Goal: Transaction & Acquisition: Book appointment/travel/reservation

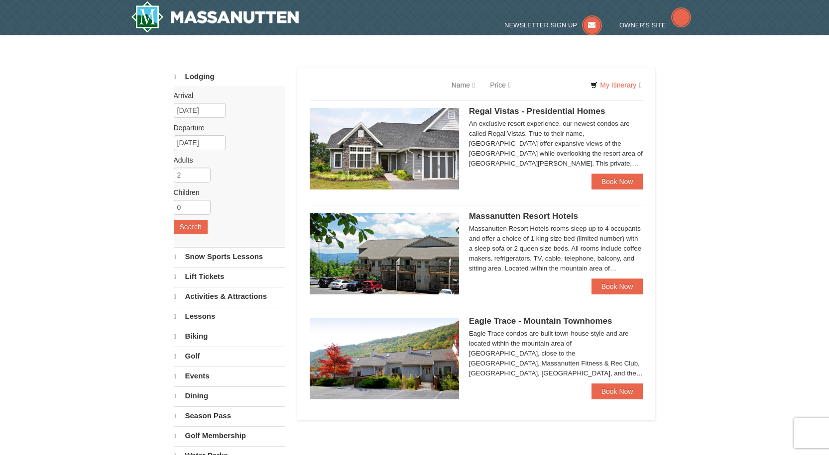
select select "10"
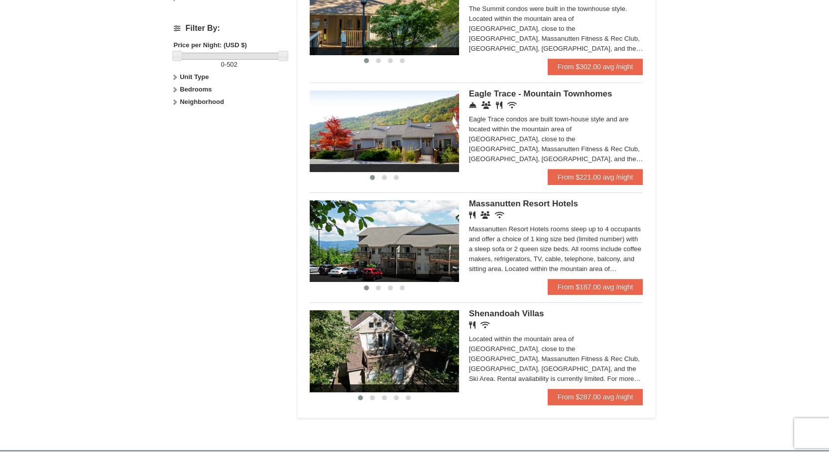
scroll to position [448, 0]
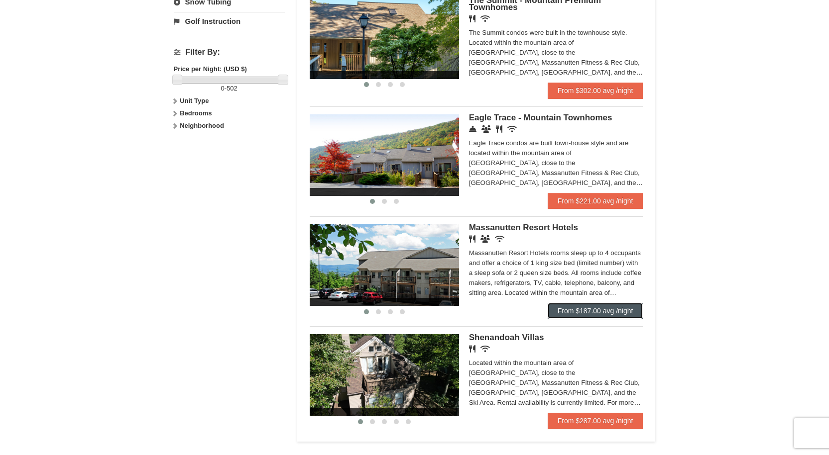
click at [591, 312] on link "From $187.00 avg /night" at bounding box center [596, 311] width 96 height 16
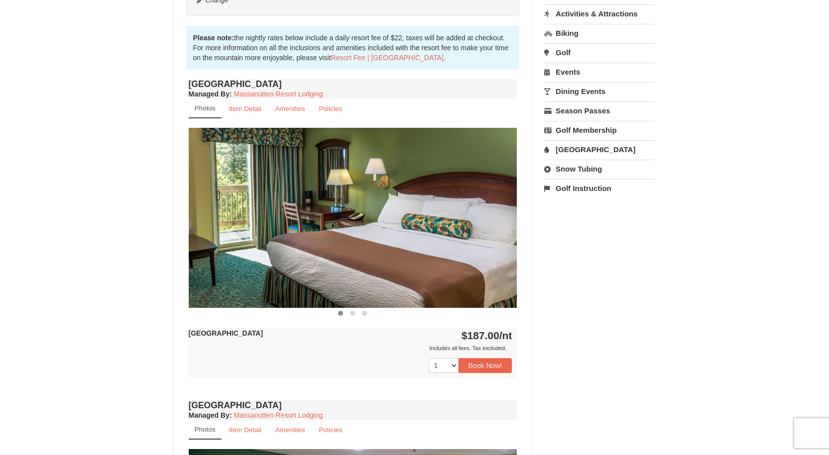
scroll to position [299, 0]
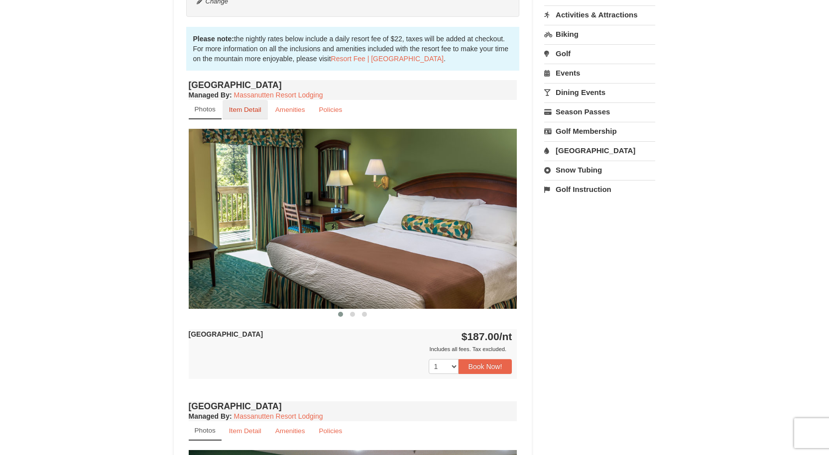
click at [254, 112] on small "Item Detail" at bounding box center [245, 109] width 32 height 7
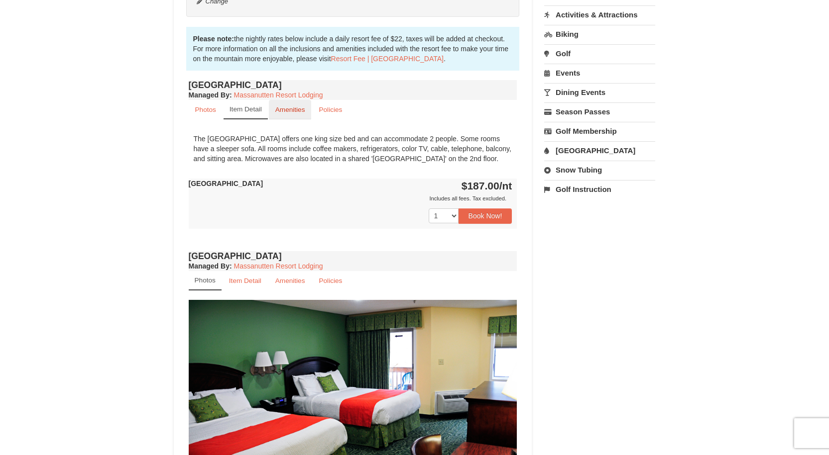
click at [293, 108] on small "Amenities" at bounding box center [290, 109] width 30 height 7
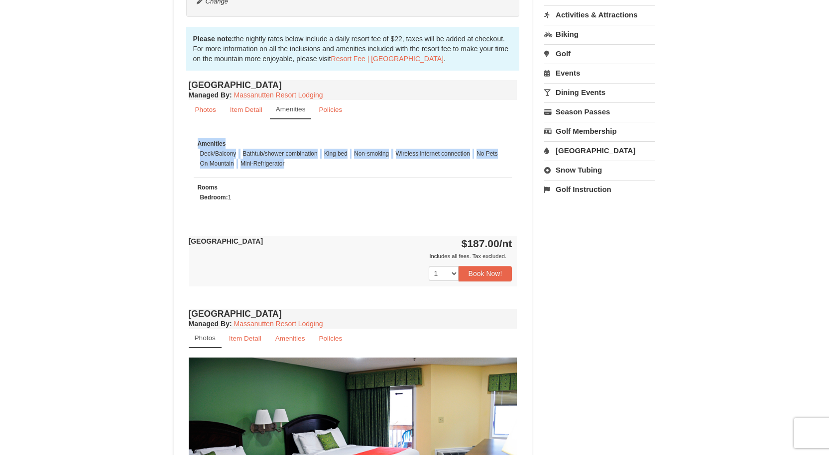
drag, startPoint x: 305, startPoint y: 163, endPoint x: 179, endPoint y: 146, distance: 127.1
click at [179, 146] on div "Book from $187.00! 1822 Resort Drive, Massanutten, VA Availability Amenities Po…" at bounding box center [353, 307] width 358 height 1019
copy div "Amenities Deck/Balcony Bathtub/shower combination King bed Non-smoking Wireless…"
click at [483, 274] on button "Book Now!" at bounding box center [485, 273] width 54 height 15
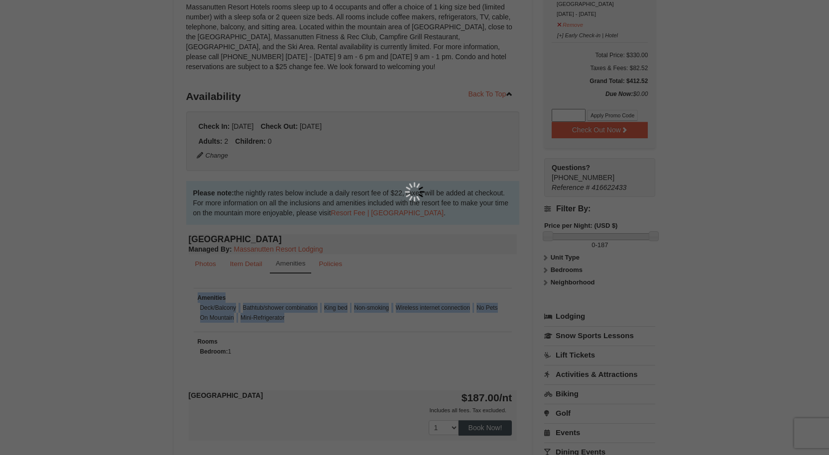
scroll to position [97, 0]
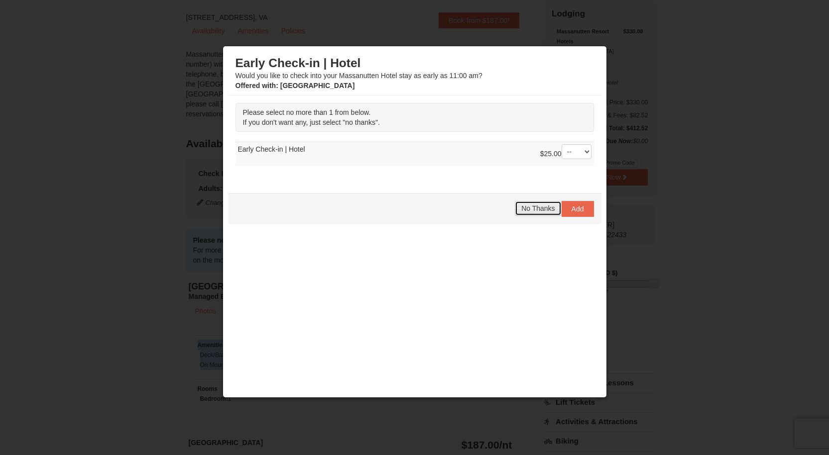
click at [528, 212] on span "No Thanks" at bounding box center [537, 209] width 33 height 8
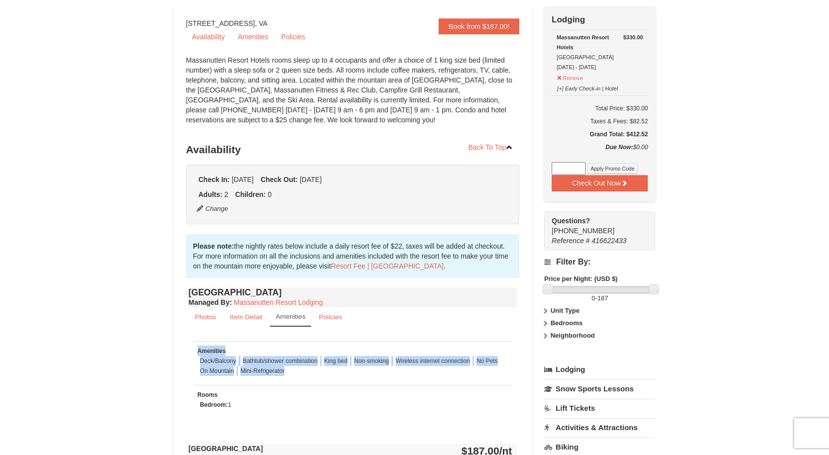
scroll to position [50, 0]
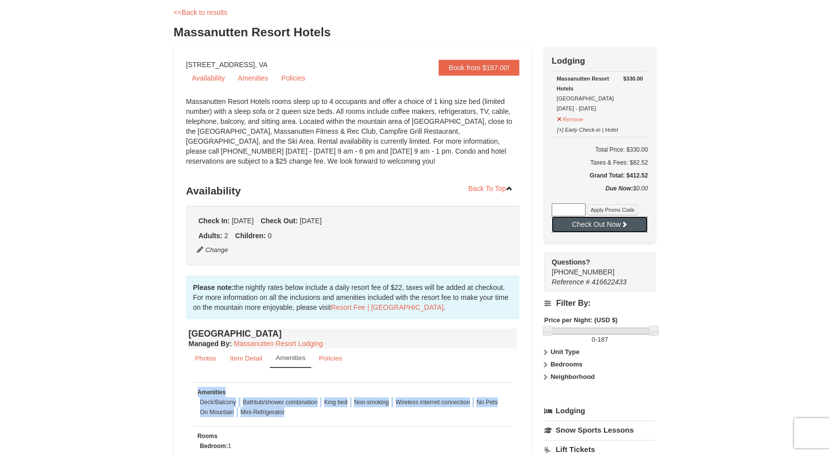
click at [613, 225] on button "Check Out Now" at bounding box center [600, 225] width 96 height 16
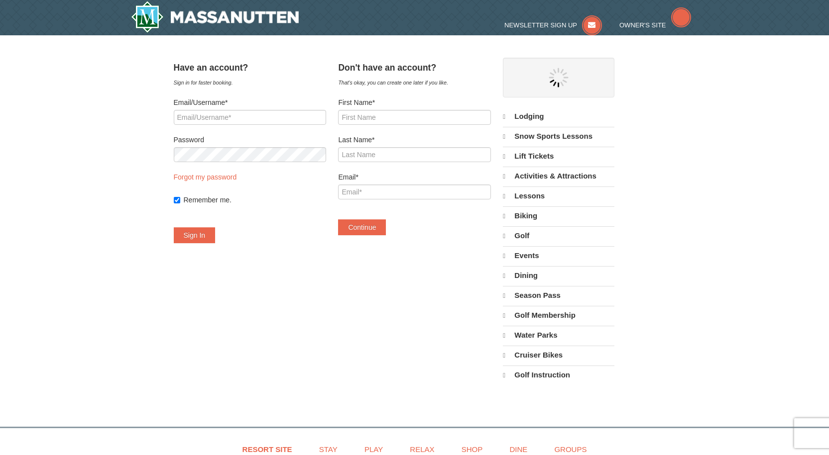
select select "10"
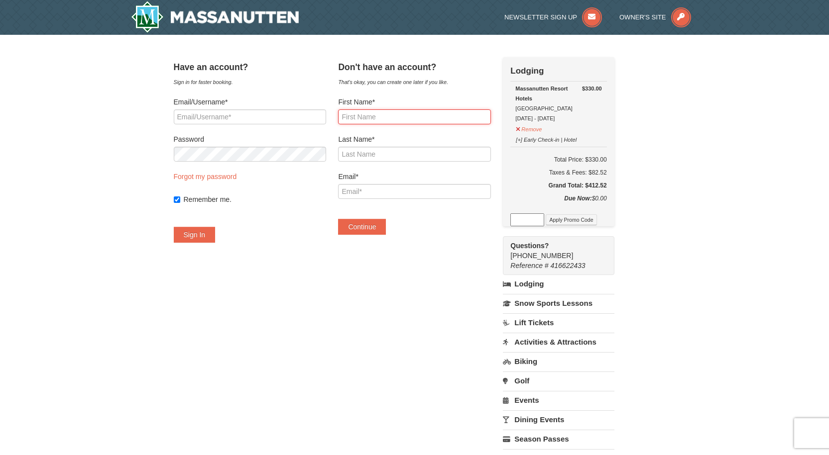
click at [385, 121] on input "First Name*" at bounding box center [414, 117] width 152 height 15
type input "Lisa"
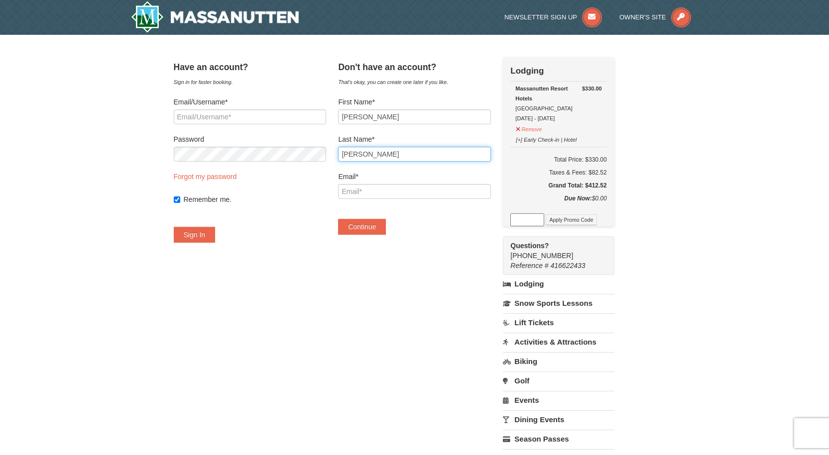
type input "Gregory"
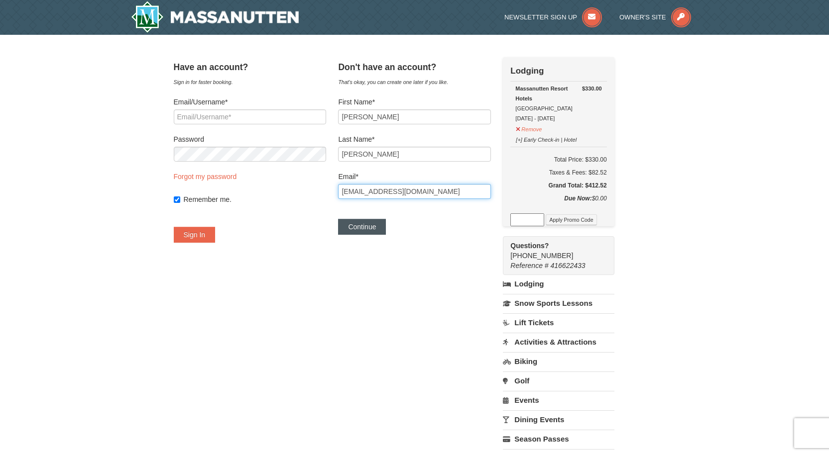
type input "lgregory@coachingmatters.biz"
click at [368, 224] on button "Continue" at bounding box center [362, 227] width 48 height 16
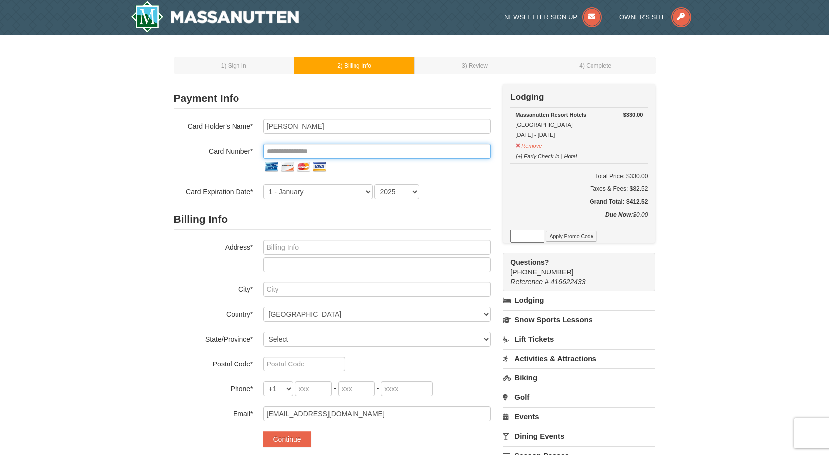
click at [316, 149] on input "tel" at bounding box center [376, 151] width 227 height 15
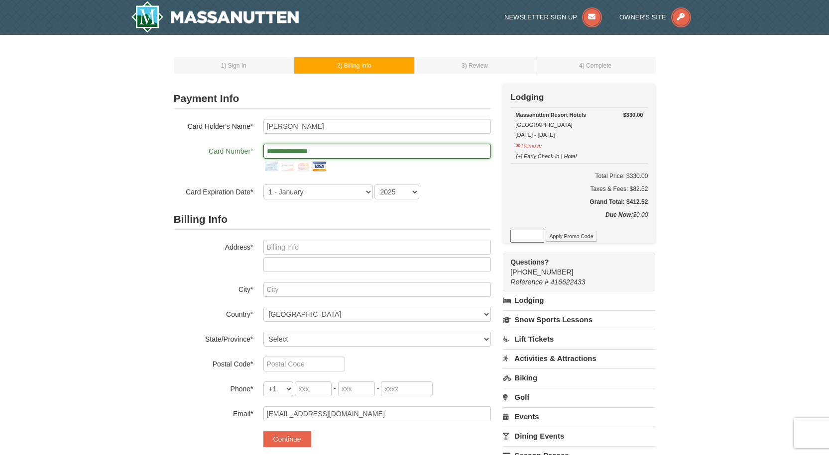
type input "**********"
click at [385, 191] on select "2025 2026 2027 2028 2029 2030 2031 2032 2033 2034" at bounding box center [396, 192] width 45 height 15
select select "2028"
click at [374, 185] on select "2025 2026 2027 2028 2029 2030 2031 2032 2033 2034" at bounding box center [396, 192] width 45 height 15
click at [304, 252] on input "text" at bounding box center [376, 247] width 227 height 15
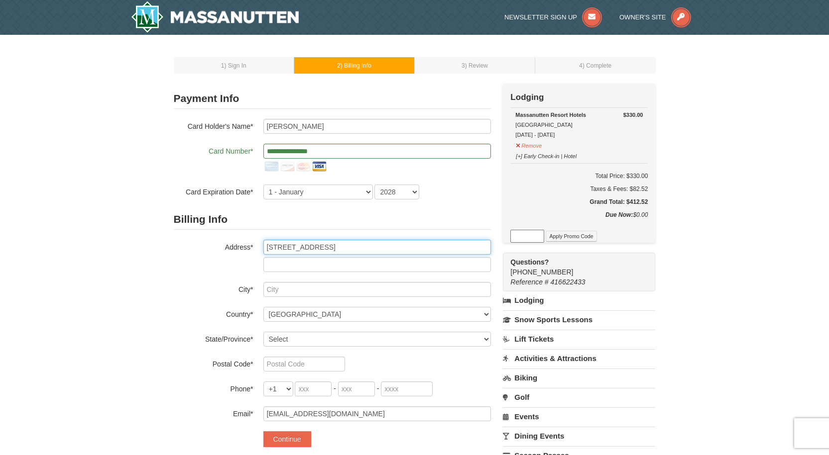
type input "4105 Quiet Crossing Court"
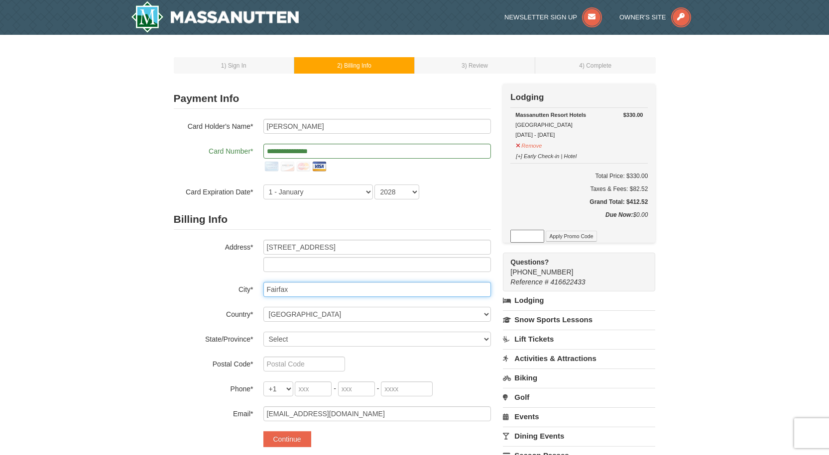
type input "Fairfax"
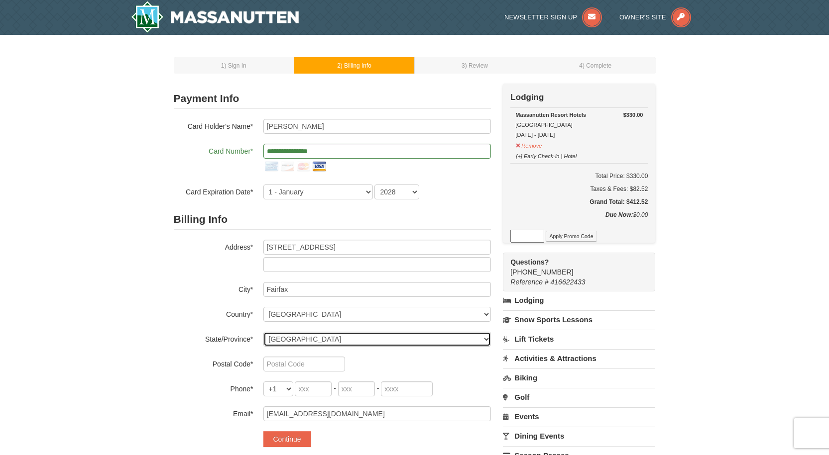
select select "VA"
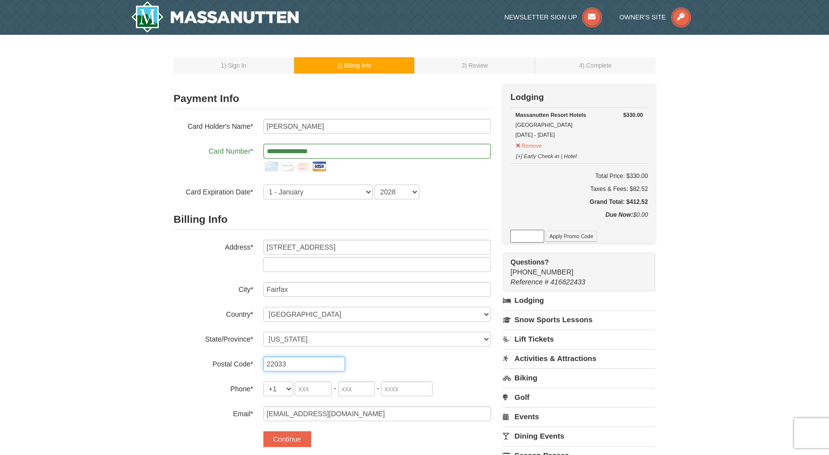
type input "22033"
type input "703"
type input "232"
type input "0190"
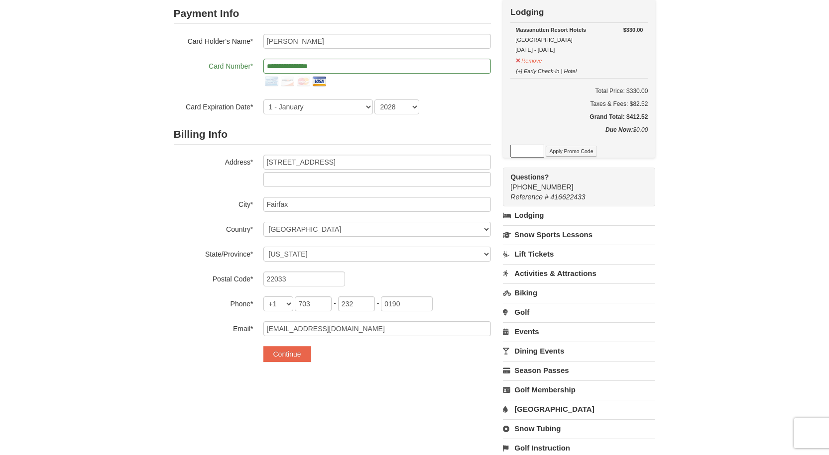
scroll to position [149, 0]
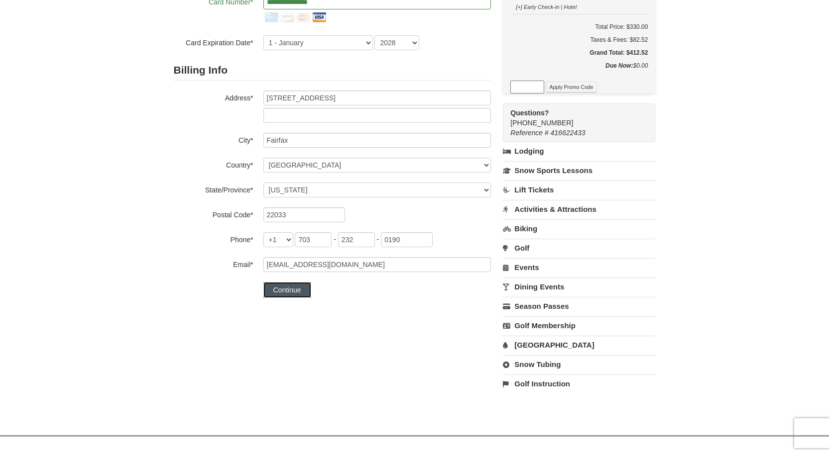
click at [290, 291] on button "Continue" at bounding box center [287, 290] width 48 height 16
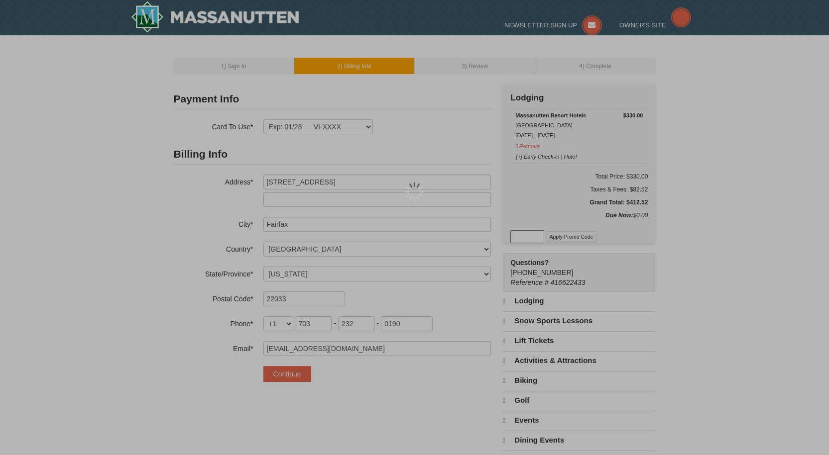
select select "VA"
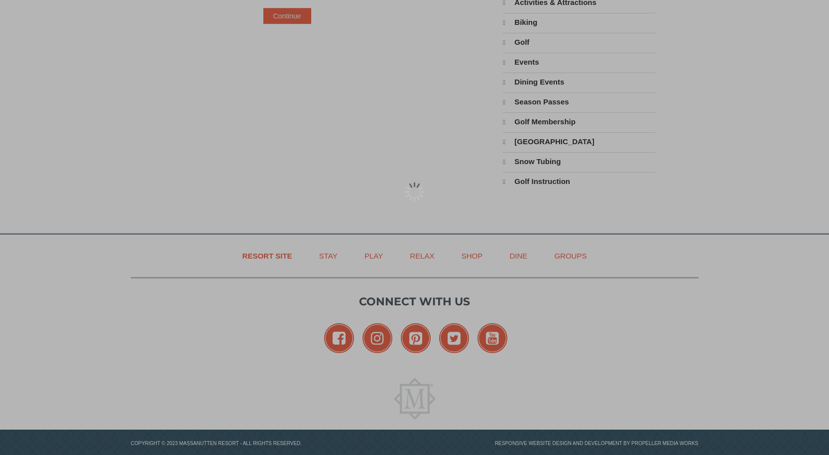
scroll to position [149, 0]
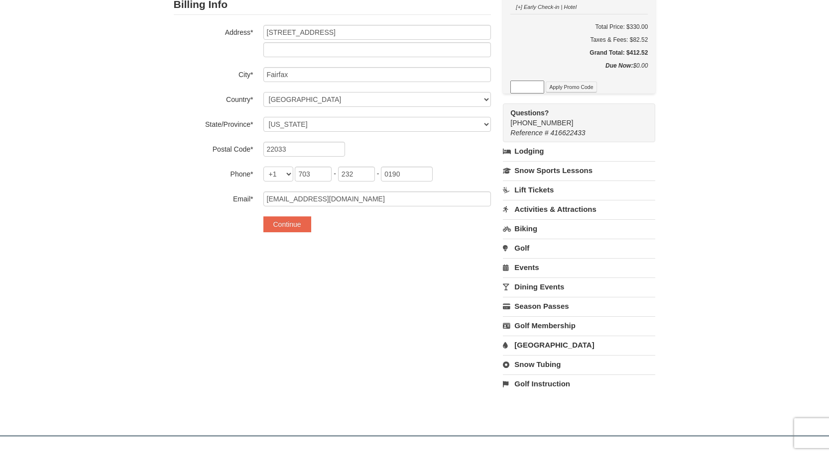
click at [538, 346] on link "[GEOGRAPHIC_DATA]" at bounding box center [579, 345] width 152 height 18
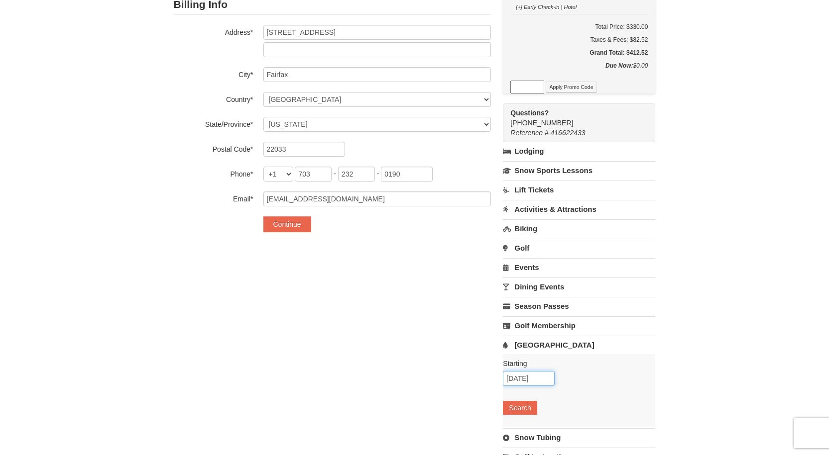
click at [543, 381] on input "10/10/2025" at bounding box center [529, 378] width 52 height 15
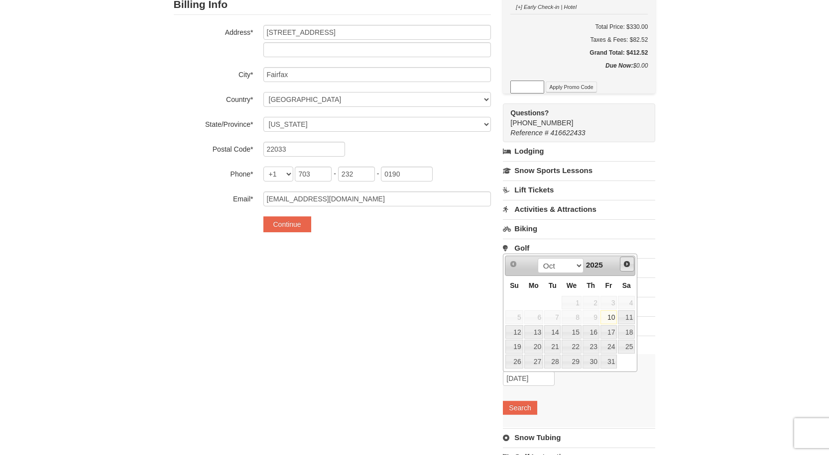
click at [625, 264] on span "Next" at bounding box center [627, 264] width 8 height 8
click at [516, 318] on link "2" at bounding box center [513, 318] width 17 height 14
type input "[DATE]"
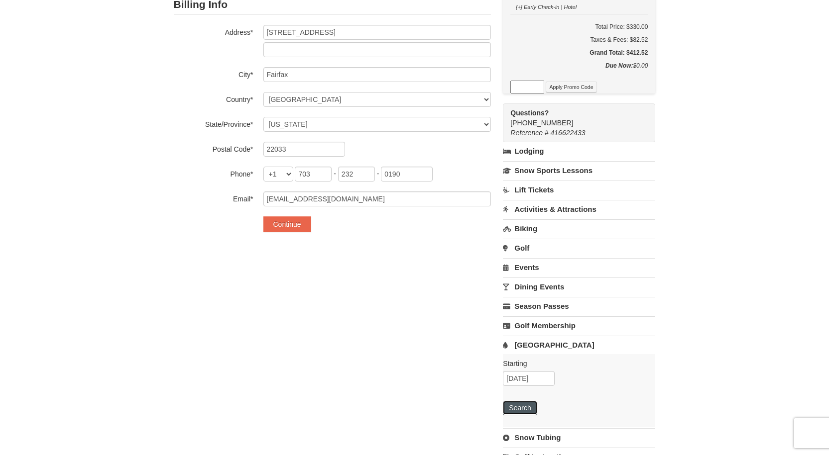
click at [514, 411] on button "Search" at bounding box center [520, 408] width 34 height 14
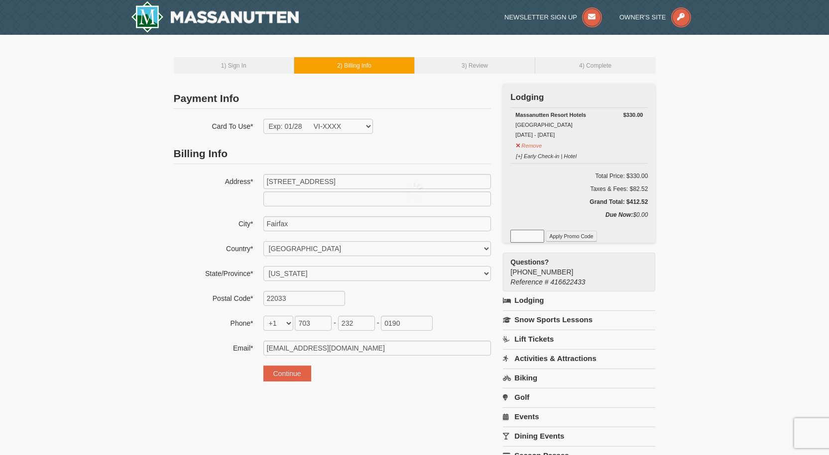
select select "VA"
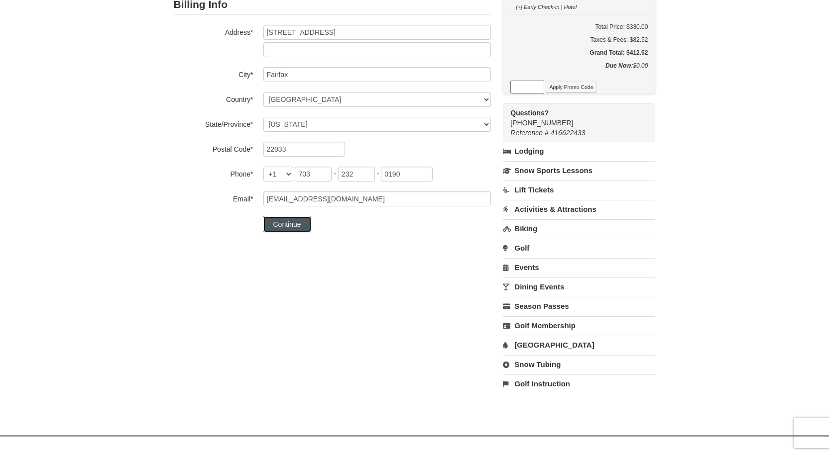
click at [285, 226] on button "Continue" at bounding box center [287, 225] width 48 height 16
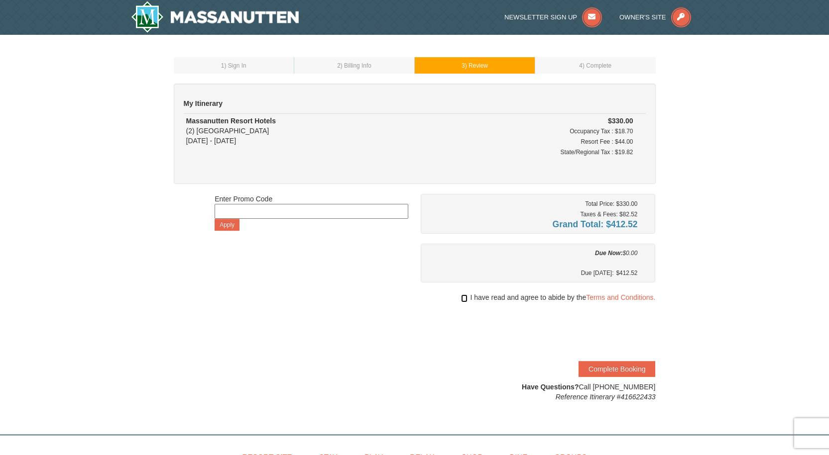
click at [461, 300] on input "checkbox" at bounding box center [464, 299] width 6 height 8
checkbox input "true"
click at [599, 367] on button "Complete Booking" at bounding box center [616, 369] width 77 height 16
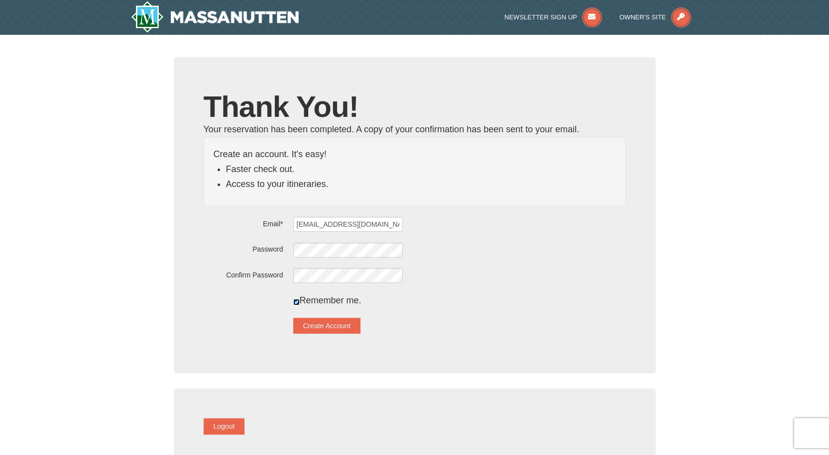
click at [300, 301] on input "checkbox" at bounding box center [296, 302] width 6 height 6
checkbox input "false"
click at [330, 326] on button "Create Account" at bounding box center [327, 326] width 68 height 16
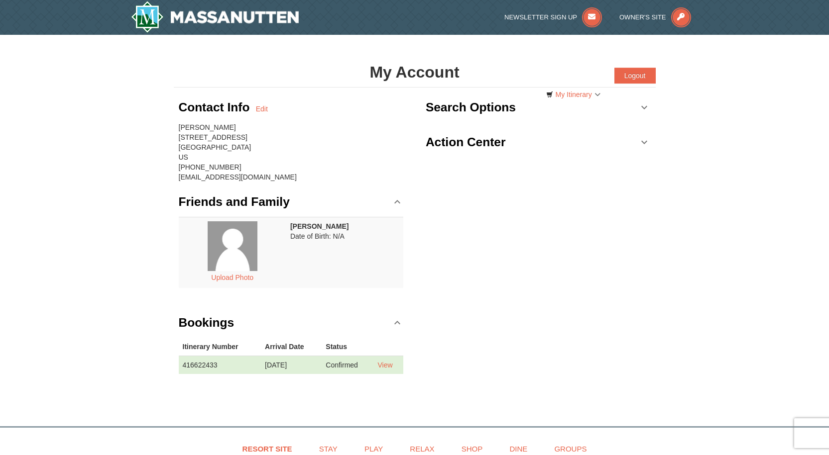
click at [642, 143] on link "Action Center" at bounding box center [538, 142] width 225 height 30
click at [191, 19] on img at bounding box center [215, 17] width 168 height 32
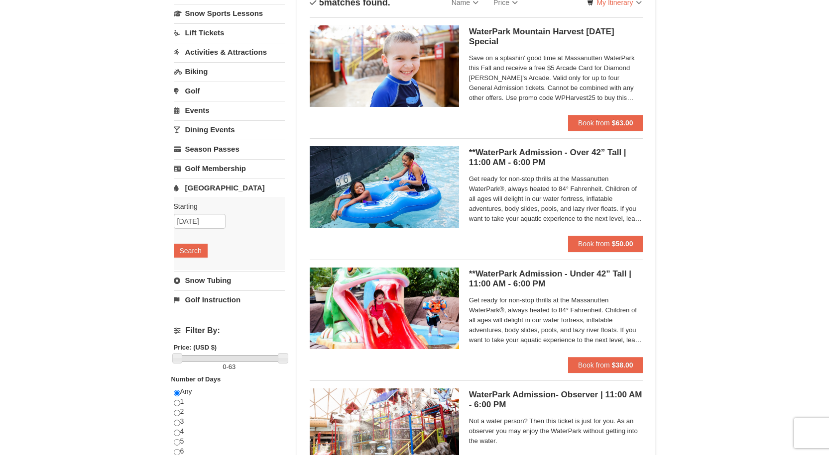
scroll to position [100, 0]
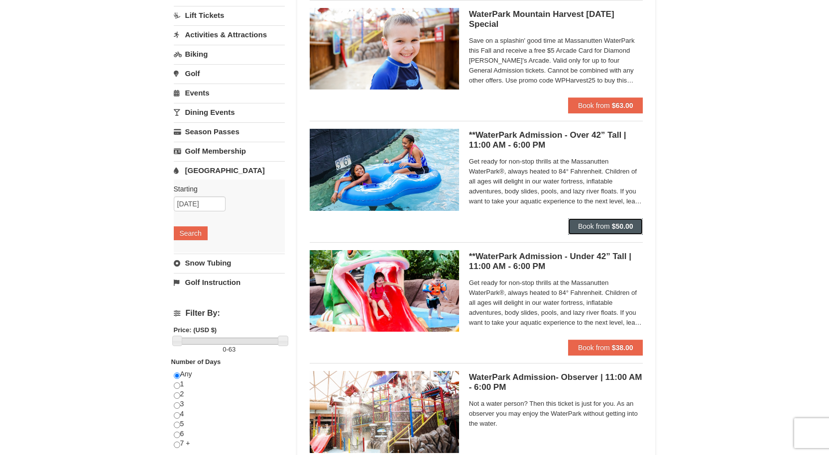
click at [591, 227] on span "Book from" at bounding box center [594, 227] width 32 height 8
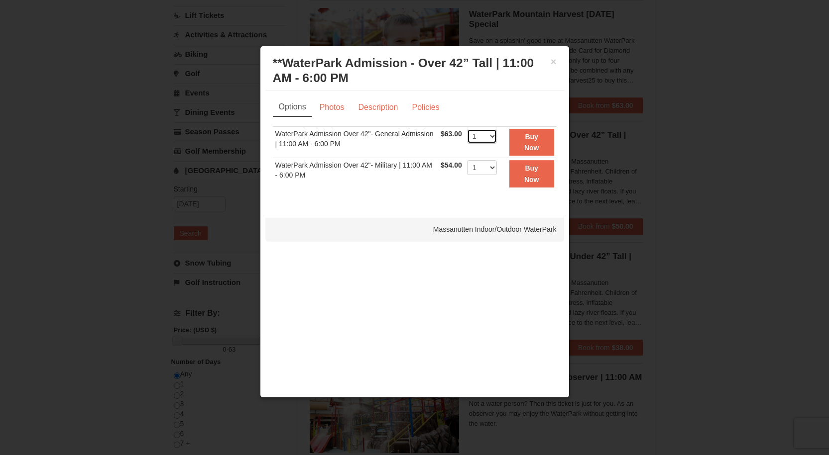
click at [494, 136] on select "1 2 3 4 5 6 7 8 9 10 11 12 13 14 15 16 17 18 19 20 21 22" at bounding box center [482, 136] width 30 height 15
select select "2"
click at [467, 129] on select "1 2 3 4 5 6 7 8 9 10 11 12 13 14 15 16 17 18 19 20 21 22" at bounding box center [482, 136] width 30 height 15
click at [339, 109] on link "Photos" at bounding box center [332, 107] width 38 height 19
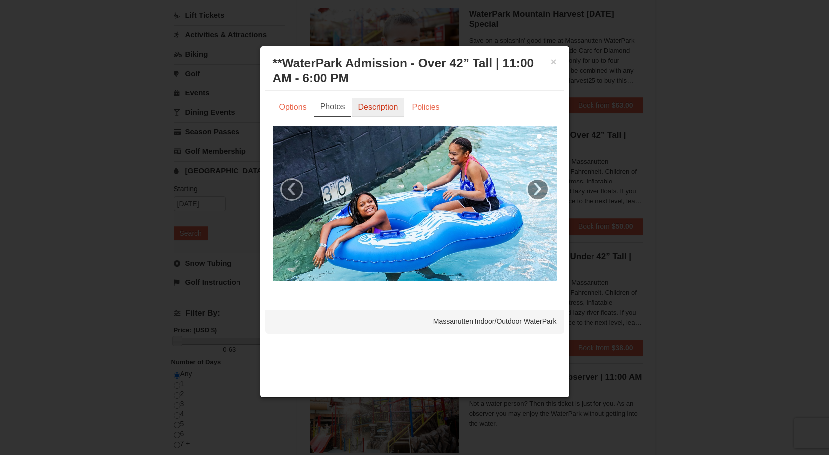
click at [365, 108] on link "Description" at bounding box center [377, 107] width 53 height 19
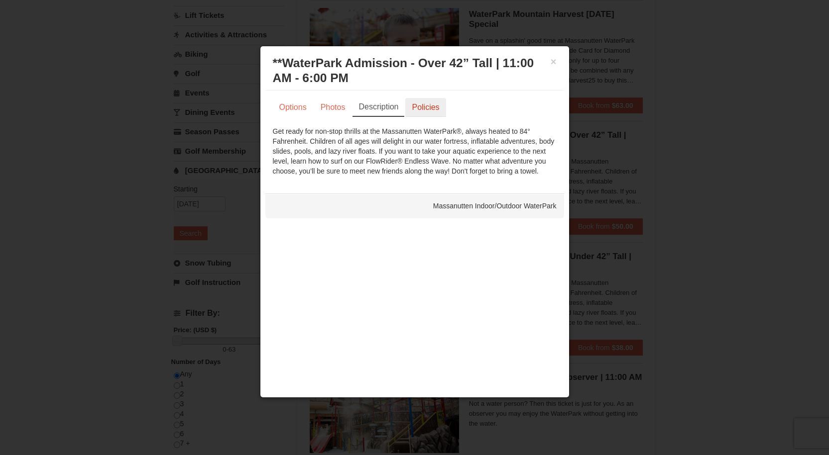
click at [438, 109] on link "Policies" at bounding box center [425, 107] width 40 height 19
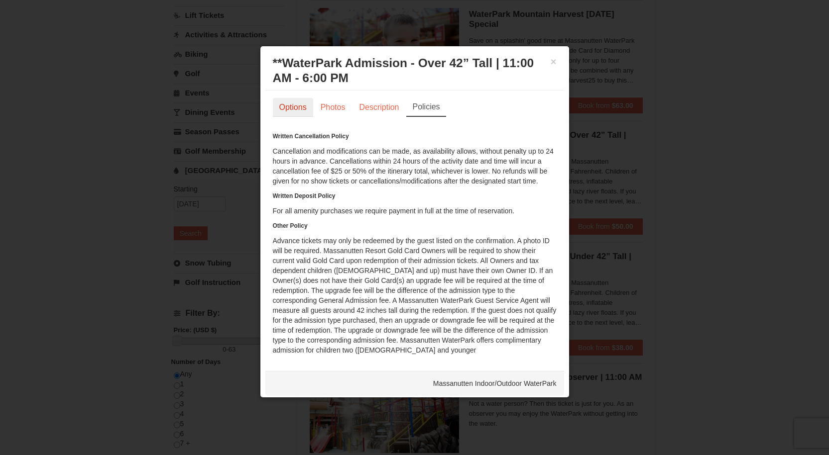
click at [292, 105] on link "Options" at bounding box center [293, 107] width 40 height 19
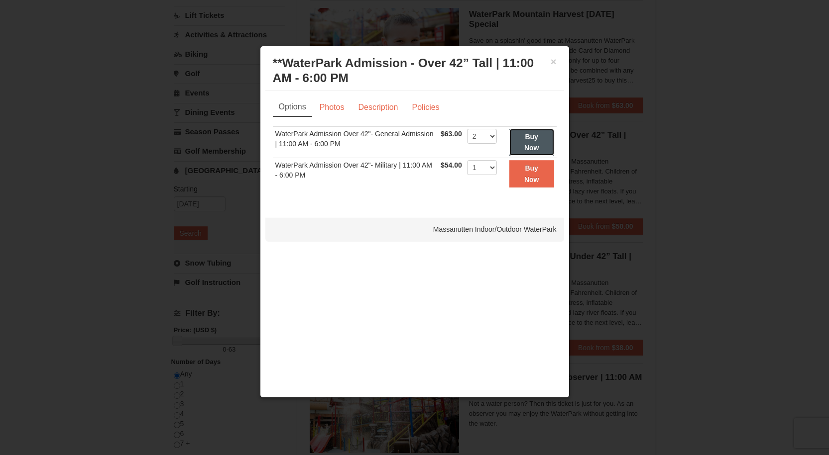
click at [535, 141] on button "Buy Now" at bounding box center [531, 142] width 45 height 27
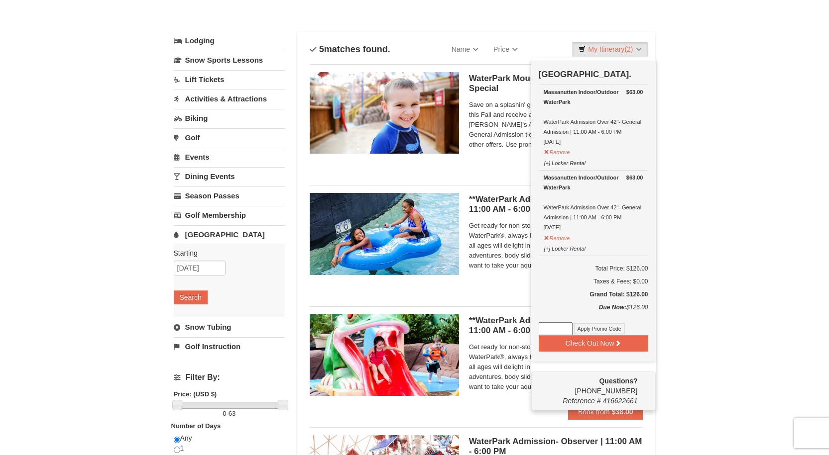
scroll to position [53, 0]
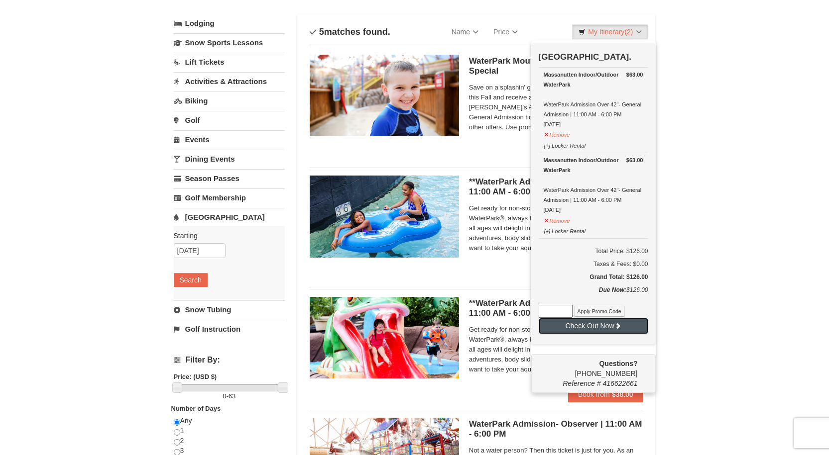
click at [589, 325] on button "Check Out Now" at bounding box center [594, 326] width 110 height 16
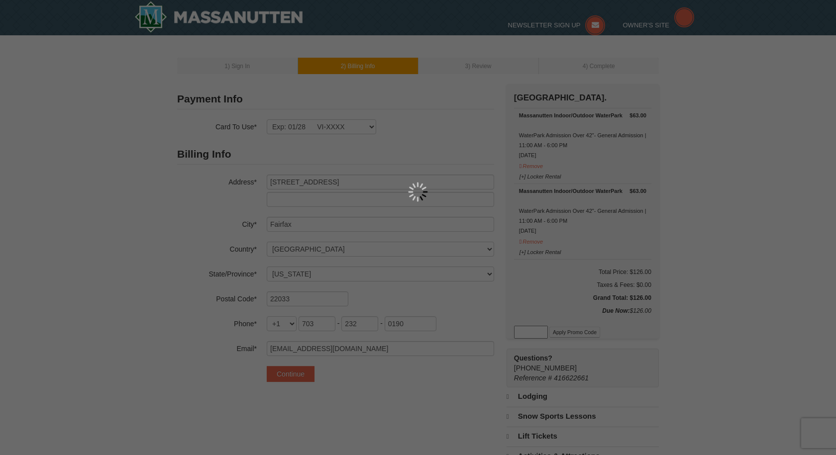
select select "VA"
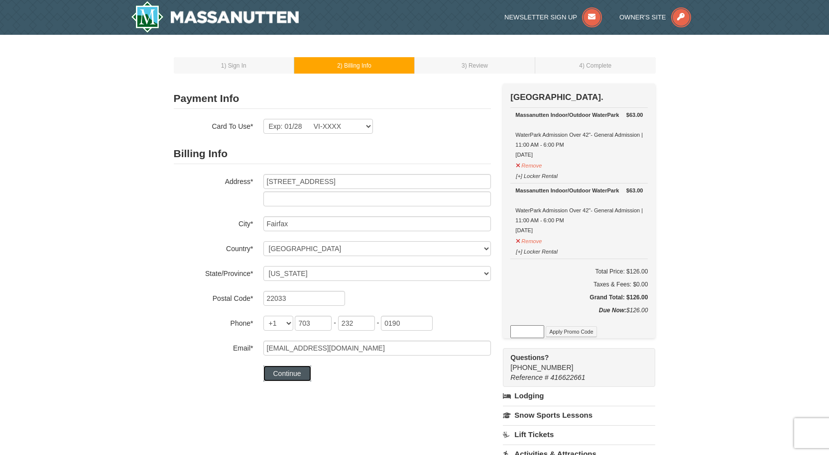
click at [288, 371] on button "Continue" at bounding box center [287, 374] width 48 height 16
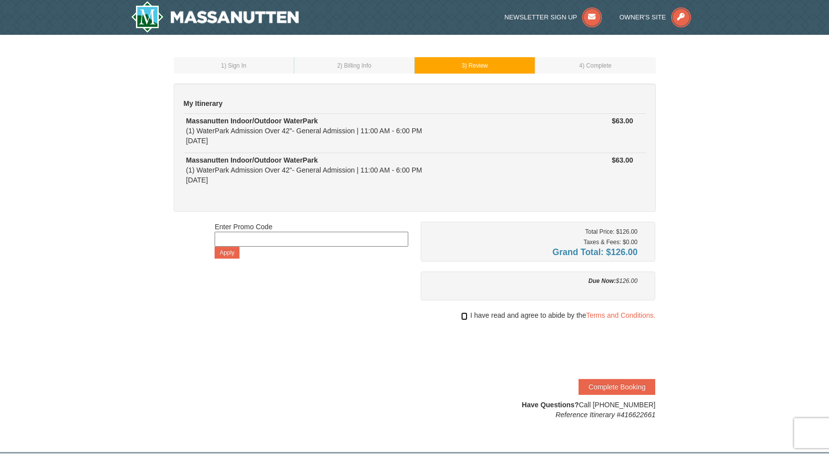
click at [462, 315] on input "checkbox" at bounding box center [464, 317] width 6 height 8
checkbox input "true"
click at [618, 390] on button "Complete Booking" at bounding box center [616, 387] width 77 height 16
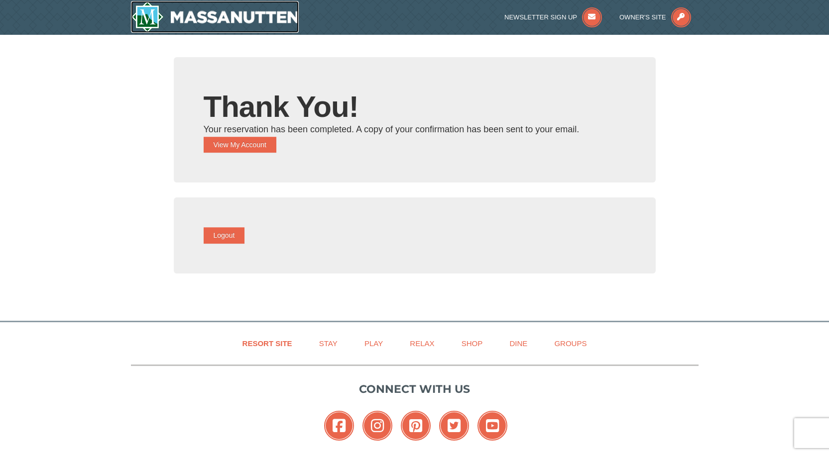
click at [197, 19] on img at bounding box center [215, 17] width 168 height 32
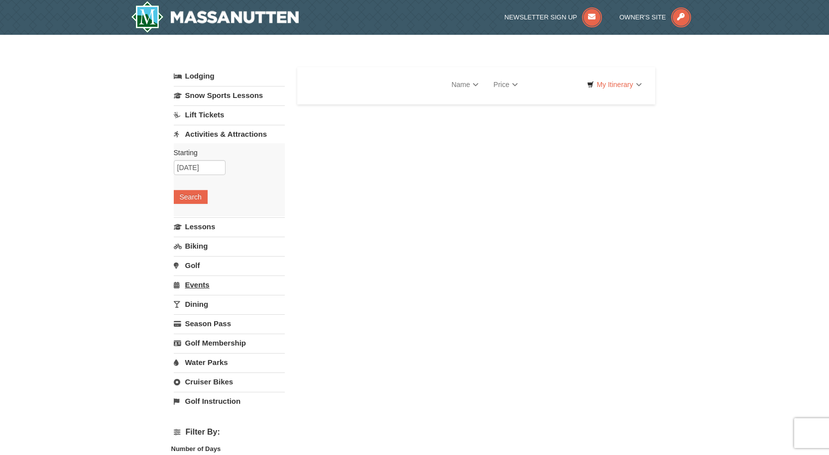
select select "10"
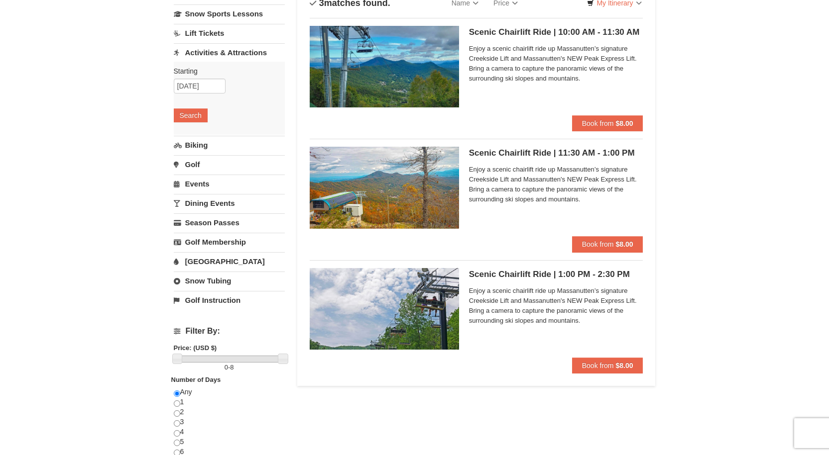
scroll to position [100, 0]
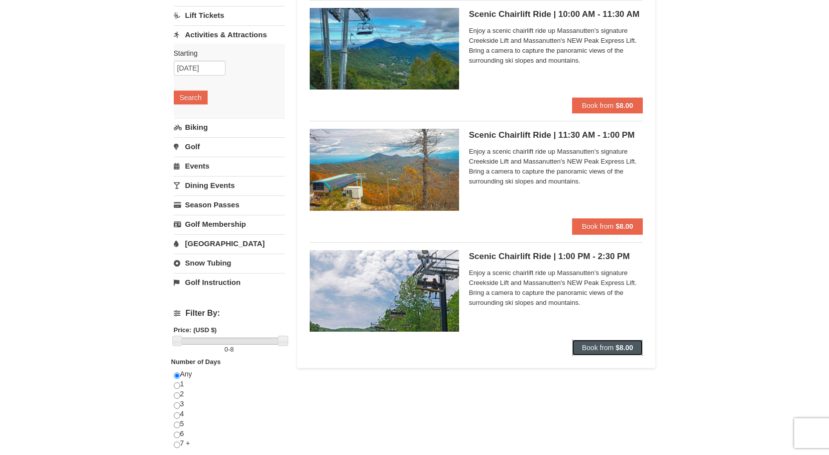
click at [604, 344] on span "Book from" at bounding box center [598, 348] width 32 height 8
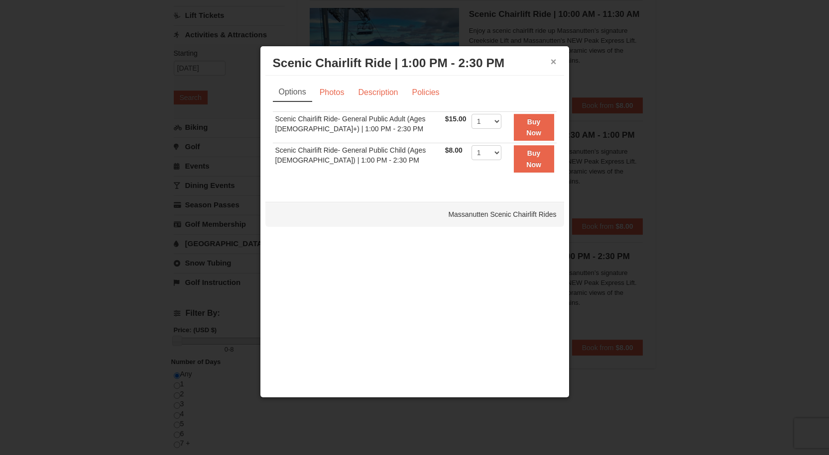
click at [552, 65] on button "×" at bounding box center [554, 62] width 6 height 10
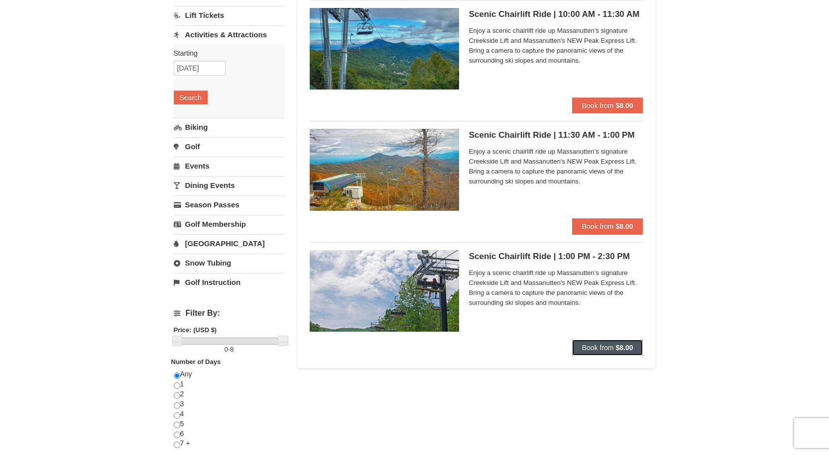
click at [619, 349] on strong "$8.00" at bounding box center [623, 348] width 17 height 8
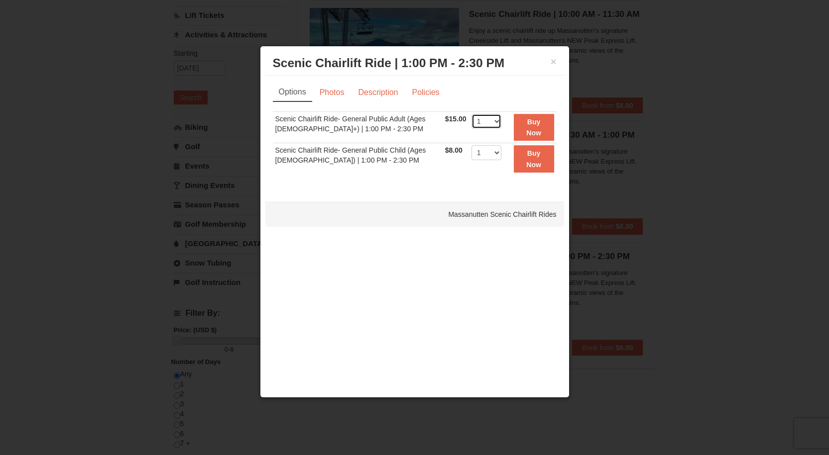
click at [492, 122] on select "1 2 3 4 5 6 7 8 9 10 11 12 13 14 15 16 17 18 19 20 21 22" at bounding box center [486, 121] width 30 height 15
select select "2"
click at [471, 114] on select "1 2 3 4 5 6 7 8 9 10 11 12 13 14 15 16 17 18 19 20 21 22" at bounding box center [486, 121] width 30 height 15
click at [529, 127] on button "Buy Now" at bounding box center [534, 127] width 40 height 27
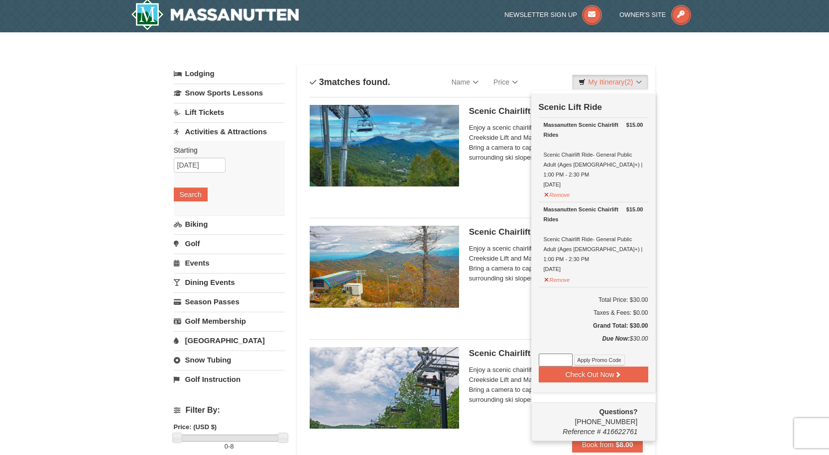
scroll to position [3, 0]
click at [588, 366] on button "Check Out Now" at bounding box center [594, 374] width 110 height 16
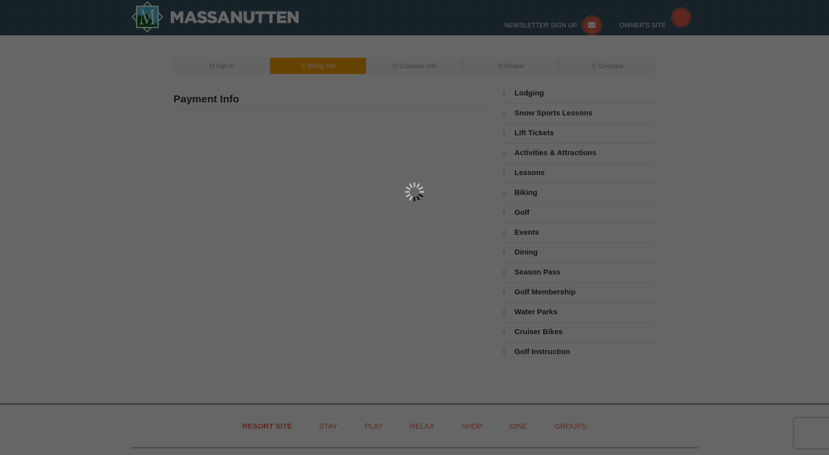
type input "[STREET_ADDRESS]"
type input "Fairfax"
type input "22033"
type input "703"
type input "232"
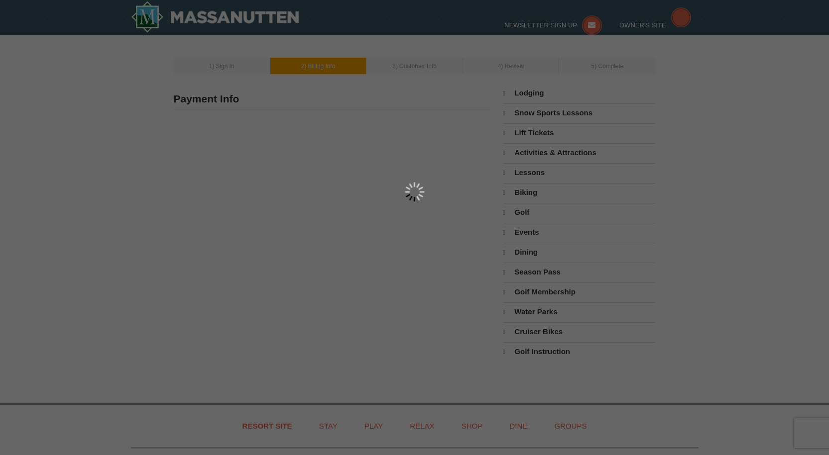
type input "0190"
type input "lgregory@coachingmatters.biz"
select select "VA"
select select "10"
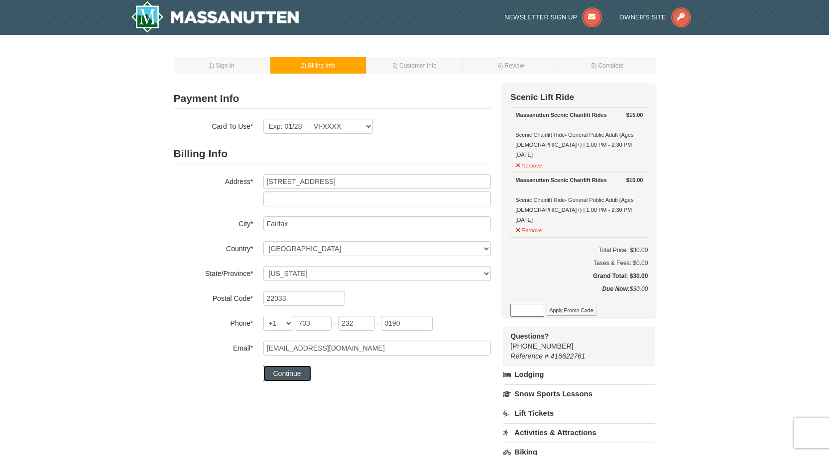
click at [289, 377] on button "Continue" at bounding box center [287, 374] width 48 height 16
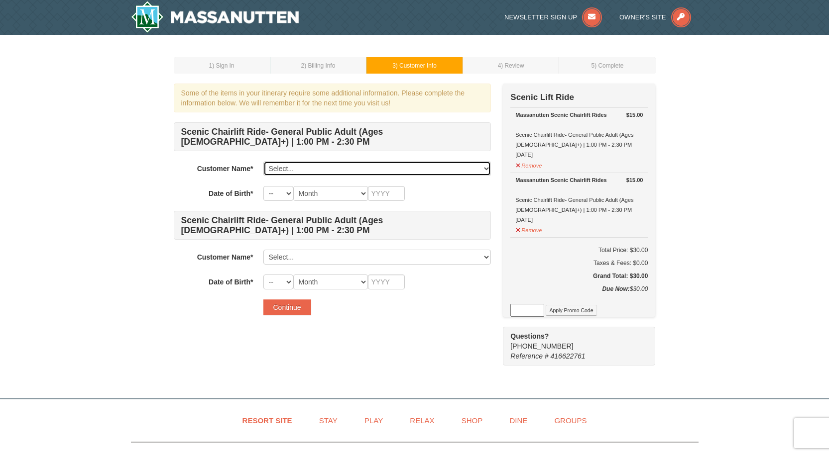
click at [302, 172] on select "Select... Lisa Gregory Add New..." at bounding box center [376, 168] width 227 height 15
select select "28368114"
click at [263, 161] on select "Select... Lisa Gregory Add New..." at bounding box center [376, 168] width 227 height 15
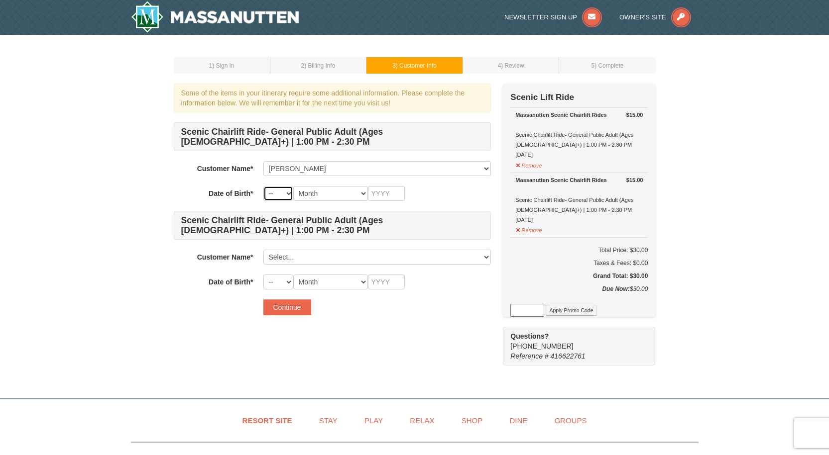
click at [279, 192] on select "-- 01 02 03 04 05 06 07 08 09 10 11 12 13 14 15 16 17 18 19 20 21 22 23 24 25 2…" at bounding box center [278, 193] width 30 height 15
select select "07"
click at [263, 186] on select "-- 01 02 03 04 05 06 07 08 09 10 11 12 13 14 15 16 17 18 19 20 21 22 23 24 25 2…" at bounding box center [278, 193] width 30 height 15
click at [323, 197] on select "Month January February March April May June July August September October Novem…" at bounding box center [330, 193] width 75 height 15
select select "07"
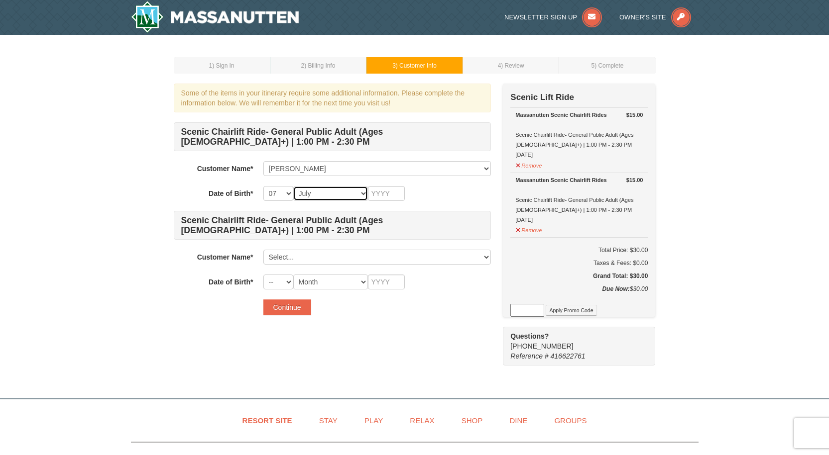
click at [293, 186] on select "Month January February March April May June July August September October Novem…" at bounding box center [330, 193] width 75 height 15
click at [378, 195] on input "text" at bounding box center [386, 193] width 37 height 15
type input "1973"
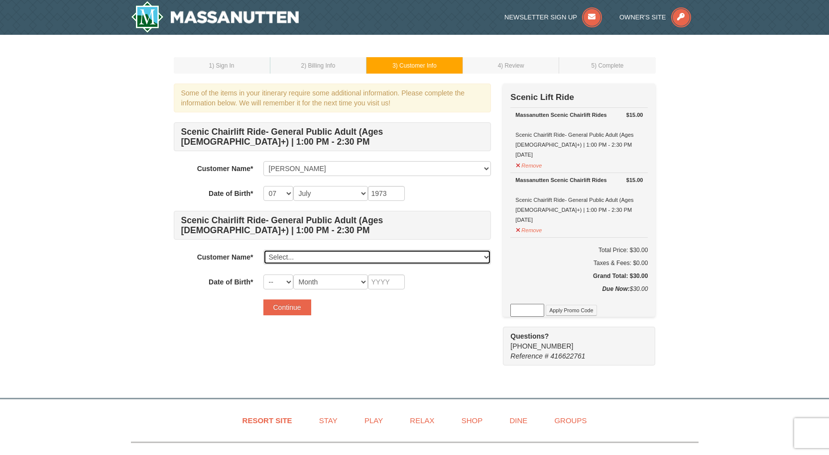
click at [311, 257] on select "Select... Lisa Gregory Add New..." at bounding box center [376, 257] width 227 height 15
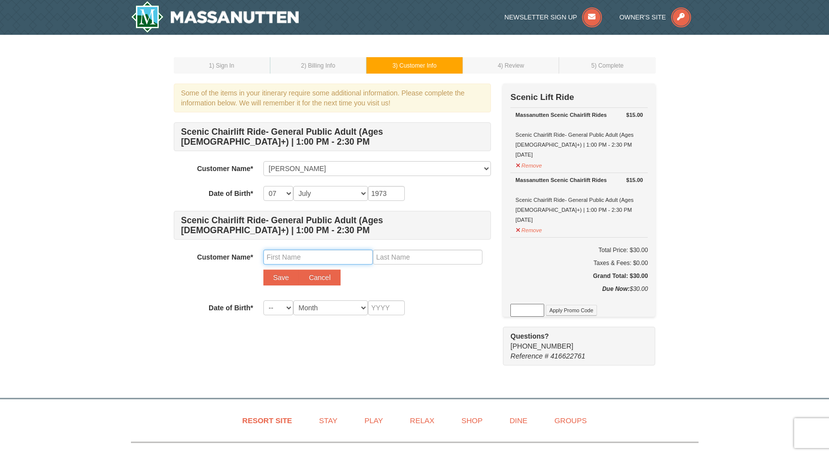
click at [311, 261] on input "text" at bounding box center [318, 257] width 110 height 15
type input "Joe"
type input "Gregory"
click at [283, 276] on button "Save" at bounding box center [281, 278] width 36 height 16
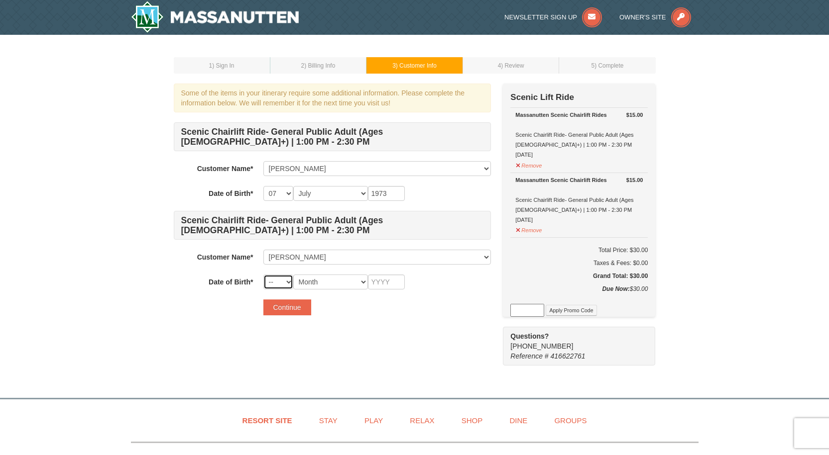
click at [277, 284] on select "-- 01 02 03 04 05 06 07 08 09 10 11 12 13 14 15 16 17 18 19 20 21 22 23 24 25 2…" at bounding box center [278, 282] width 30 height 15
select select "09"
click at [263, 275] on select "-- 01 02 03 04 05 06 07 08 09 10 11 12 13 14 15 16 17 18 19 20 21 22 23 24 25 2…" at bounding box center [278, 282] width 30 height 15
click at [327, 279] on select "Month January February March April May June July August September October Novem…" at bounding box center [330, 282] width 75 height 15
click at [286, 195] on select "-- 01 02 03 04 05 06 07 08 09 10 11 12 13 14 15 16 17 18 19 20 21 22 23 24 25 2…" at bounding box center [278, 193] width 30 height 15
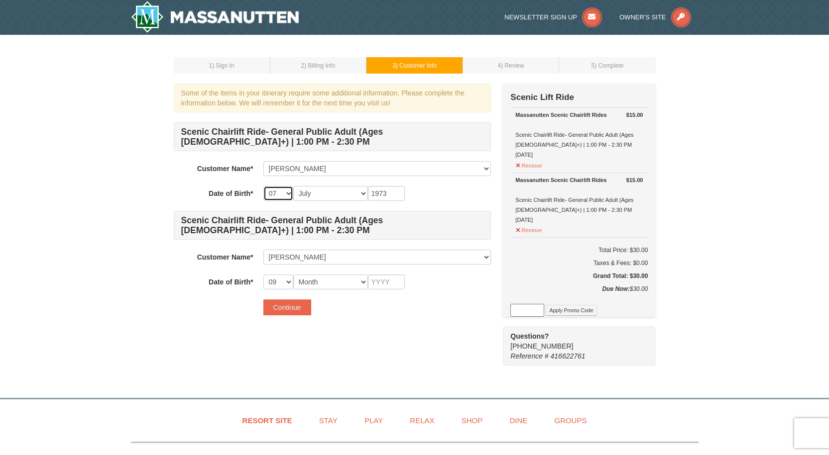
select select "28"
click at [263, 186] on select "-- 01 02 03 04 05 06 07 08 09 10 11 12 13 14 15 16 17 18 19 20 21 22 23 24 25 2…" at bounding box center [278, 193] width 30 height 15
click at [287, 283] on select "-- 01 02 03 04 05 06 07 08 09 10 11 12 13 14 15 16 17 18 19 20 21 22 23 24 25 2…" at bounding box center [278, 282] width 30 height 15
select select "24"
click at [263, 275] on select "-- 01 02 03 04 05 06 07 08 09 10 11 12 13 14 15 16 17 18 19 20 21 22 23 24 25 2…" at bounding box center [278, 282] width 30 height 15
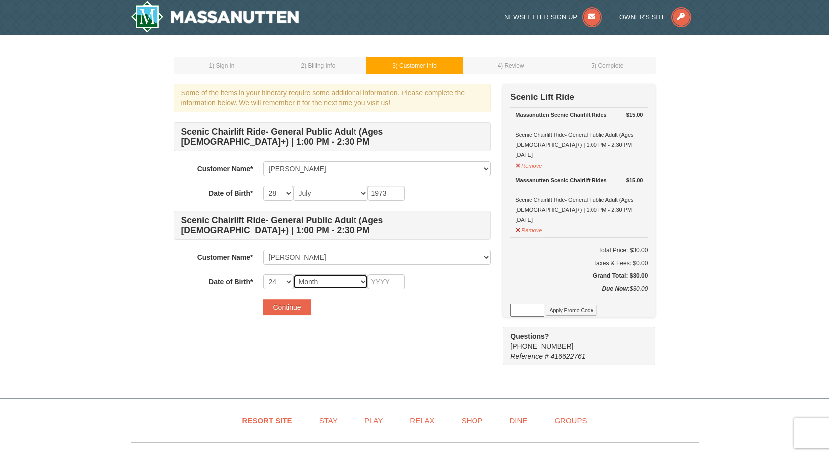
click at [326, 282] on select "Month January February March April May June July August September October Novem…" at bounding box center [330, 282] width 75 height 15
select select "09"
click at [293, 275] on select "Month January February March April May June July August September October Novem…" at bounding box center [330, 282] width 75 height 15
click at [375, 284] on input "text" at bounding box center [386, 282] width 37 height 15
type input "1975"
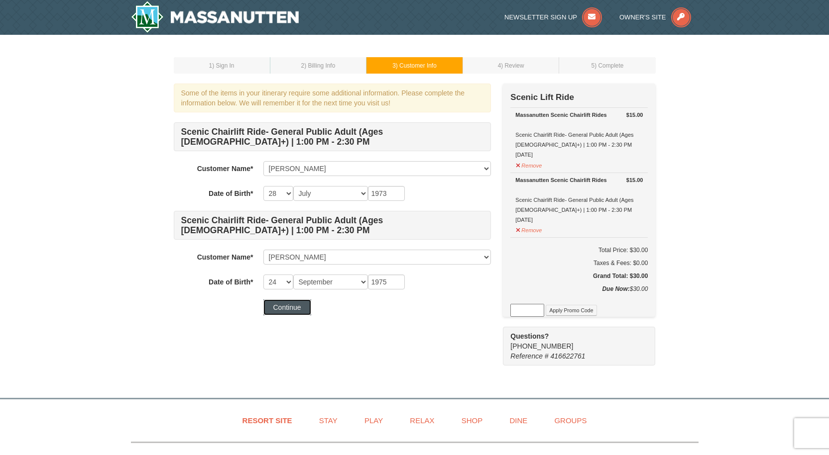
click at [288, 307] on button "Continue" at bounding box center [287, 308] width 48 height 16
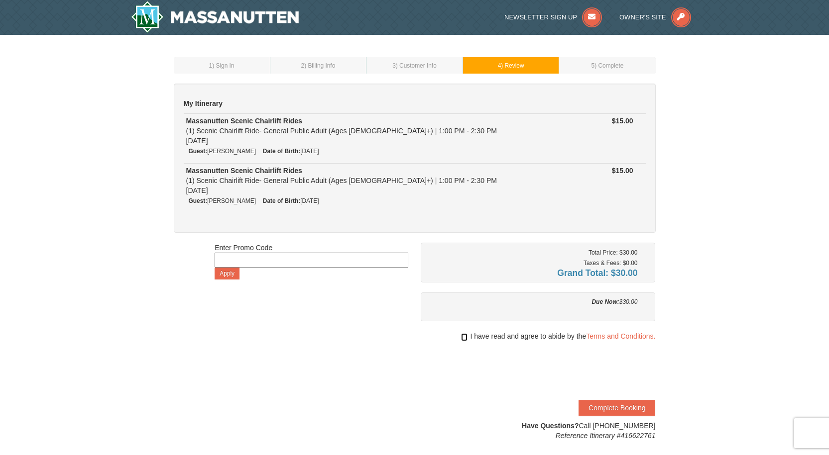
drag, startPoint x: 461, startPoint y: 338, endPoint x: 489, endPoint y: 346, distance: 29.1
click at [461, 339] on input "checkbox" at bounding box center [464, 338] width 6 height 8
checkbox input "true"
click at [606, 411] on button "Complete Booking" at bounding box center [616, 408] width 77 height 16
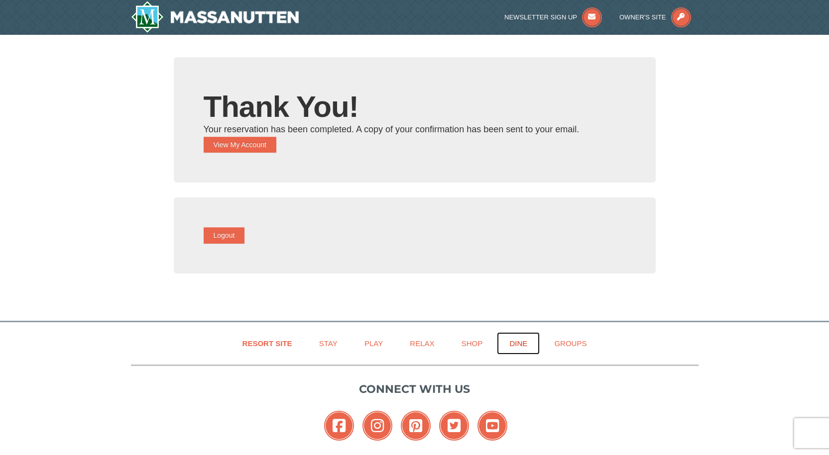
click at [515, 344] on link "Dine" at bounding box center [518, 344] width 43 height 22
